Goal: Find specific page/section: Find specific page/section

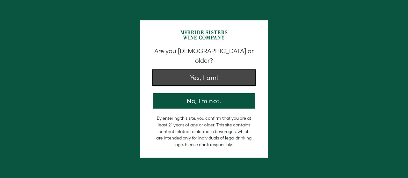
click at [209, 70] on button "Yes, I am!" at bounding box center [204, 77] width 102 height 15
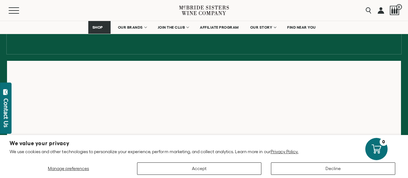
scroll to position [85, 0]
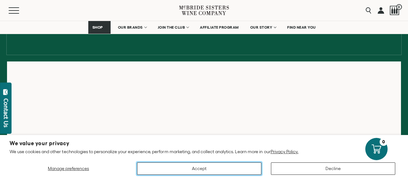
click at [199, 168] on button "Accept" at bounding box center [199, 169] width 124 height 12
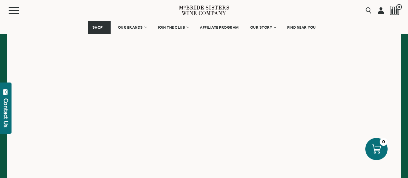
scroll to position [157, 0]
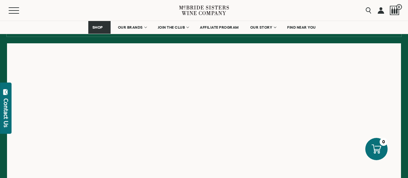
scroll to position [100, 0]
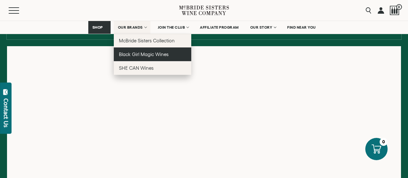
click at [140, 52] on span "Black Girl Magic Wines" at bounding box center [144, 54] width 50 height 5
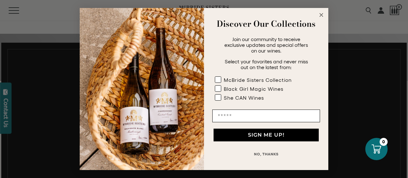
scroll to position [251, 0]
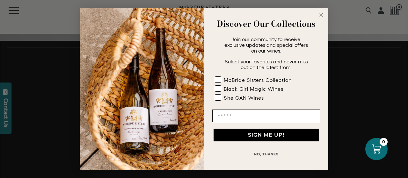
click at [320, 15] on circle "Close dialog" at bounding box center [321, 14] width 7 height 7
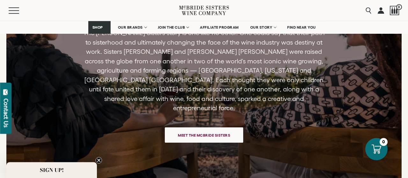
scroll to position [1439, 0]
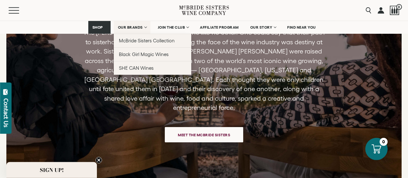
click at [134, 25] on span "OUR BRANDS" at bounding box center [130, 27] width 25 height 4
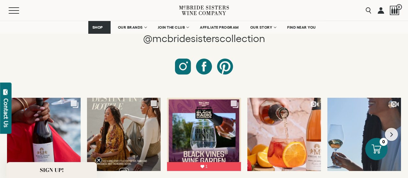
scroll to position [2736, 0]
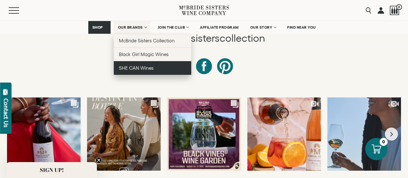
click at [130, 67] on span "SHE CAN Wines" at bounding box center [136, 67] width 35 height 5
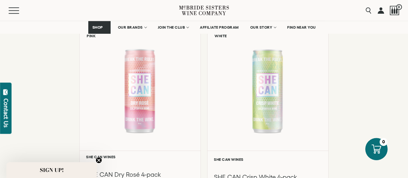
scroll to position [515, 0]
